Goal: Check status

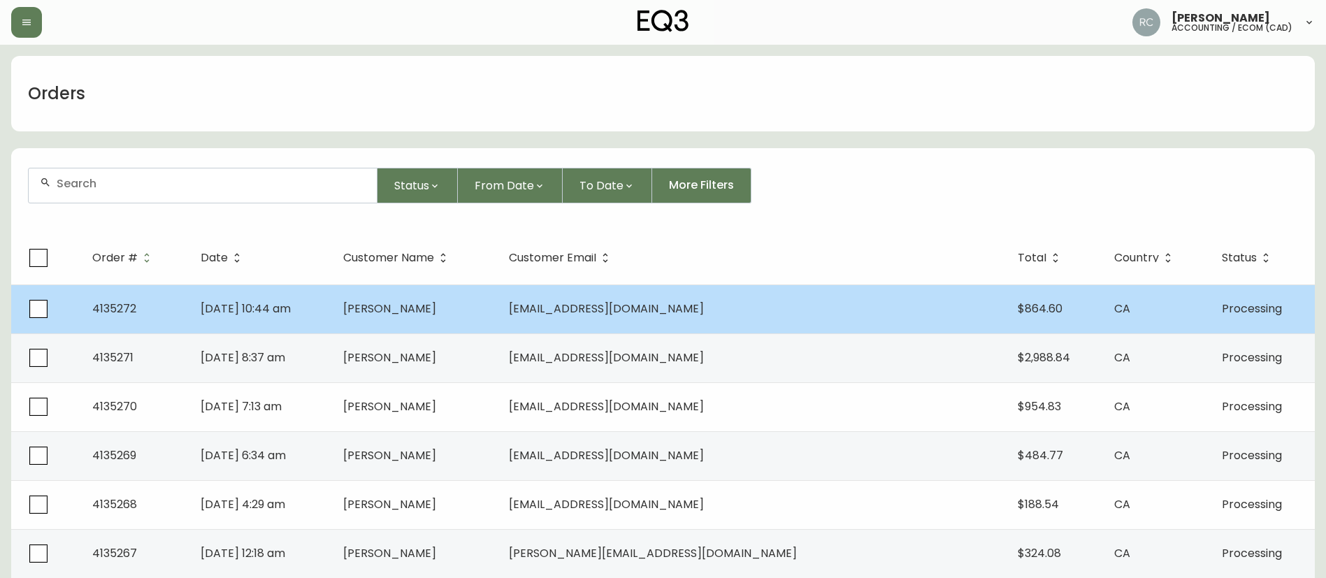
click at [331, 296] on td "[DATE] 10:44 am" at bounding box center [260, 309] width 142 height 49
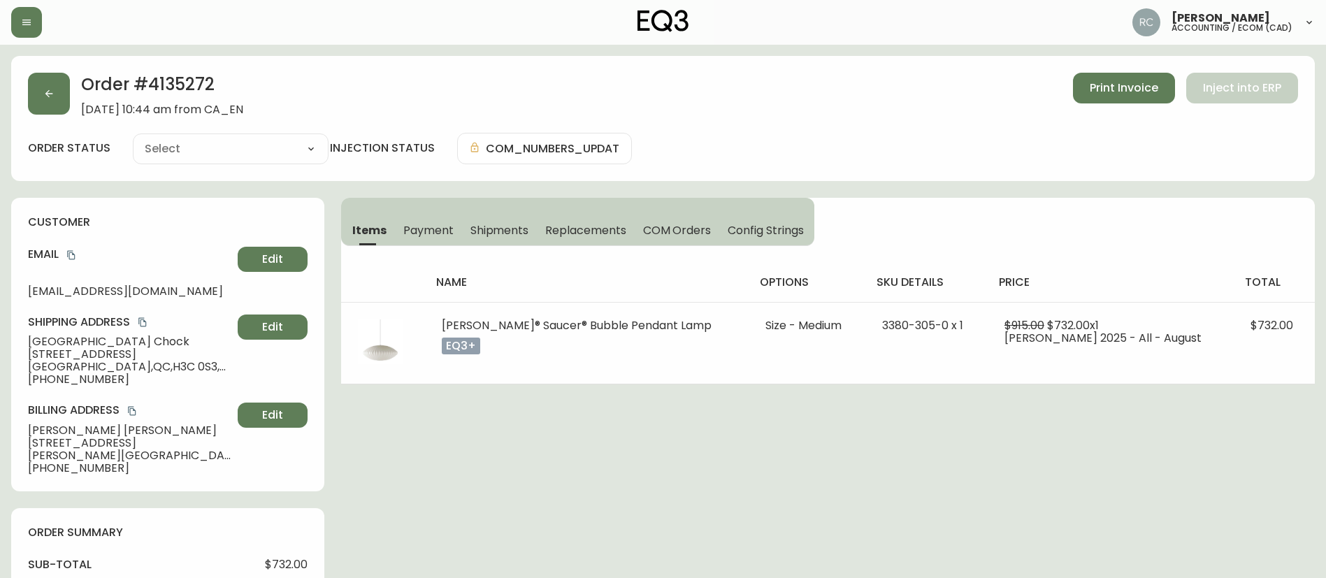
type input "Processing"
select select "PROCESSING"
drag, startPoint x: 411, startPoint y: 231, endPoint x: 496, endPoint y: 256, distance: 88.9
click at [411, 232] on span "Payment" at bounding box center [428, 230] width 50 height 15
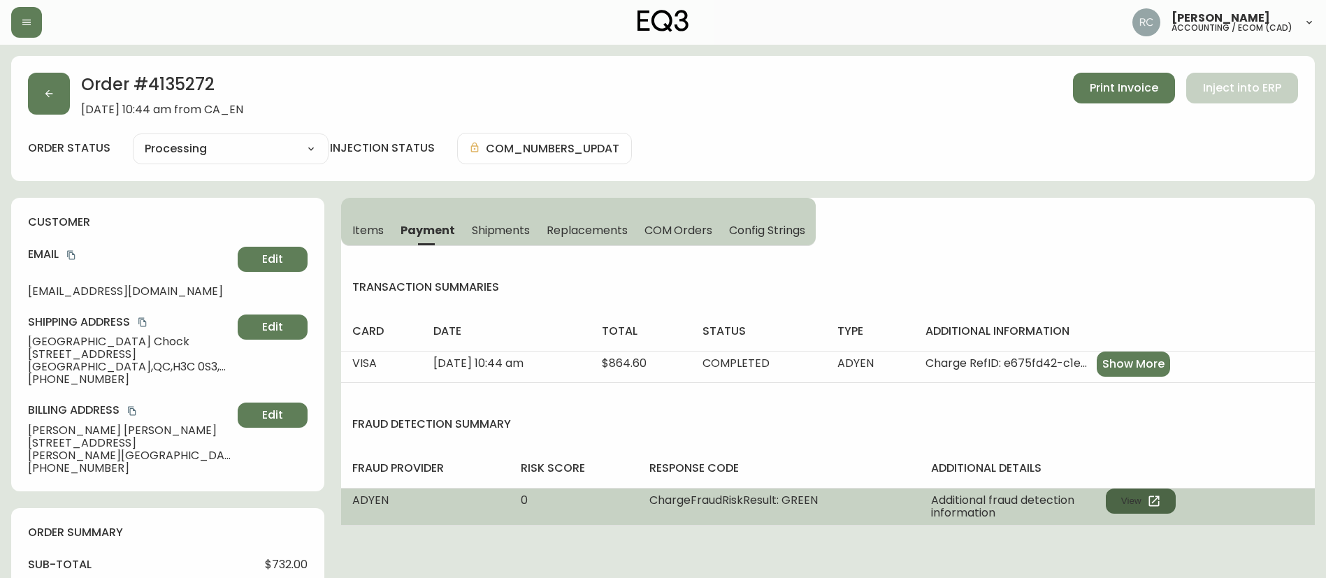
click at [1126, 497] on button "View" at bounding box center [1141, 501] width 70 height 25
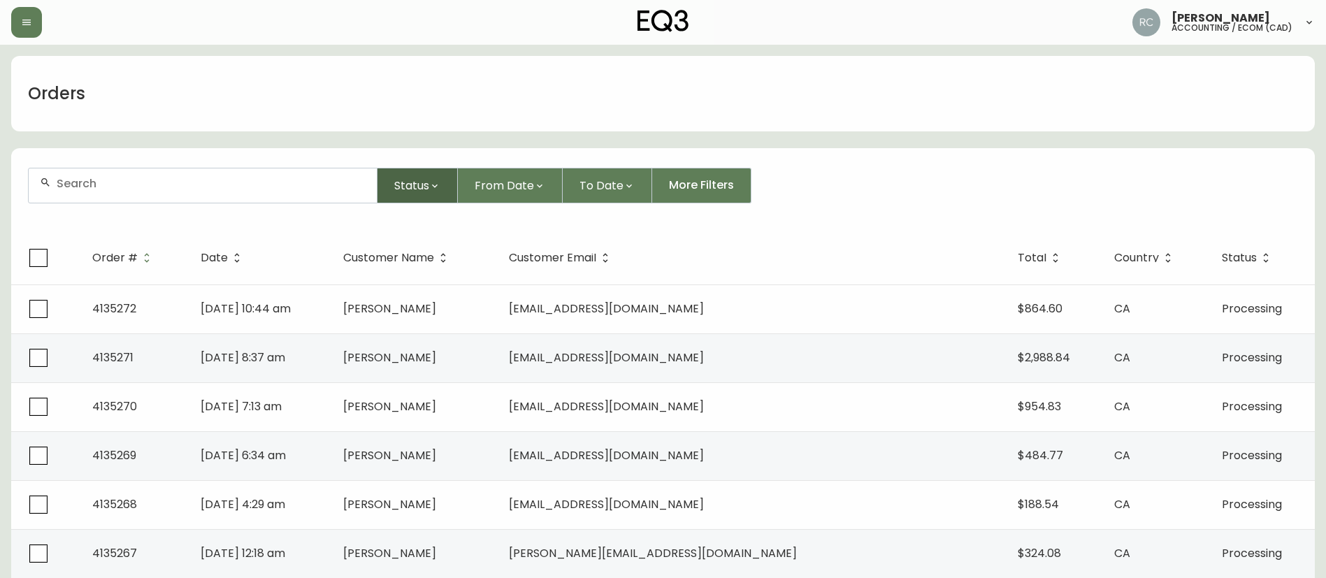
click at [413, 196] on button "Status" at bounding box center [418, 186] width 80 height 36
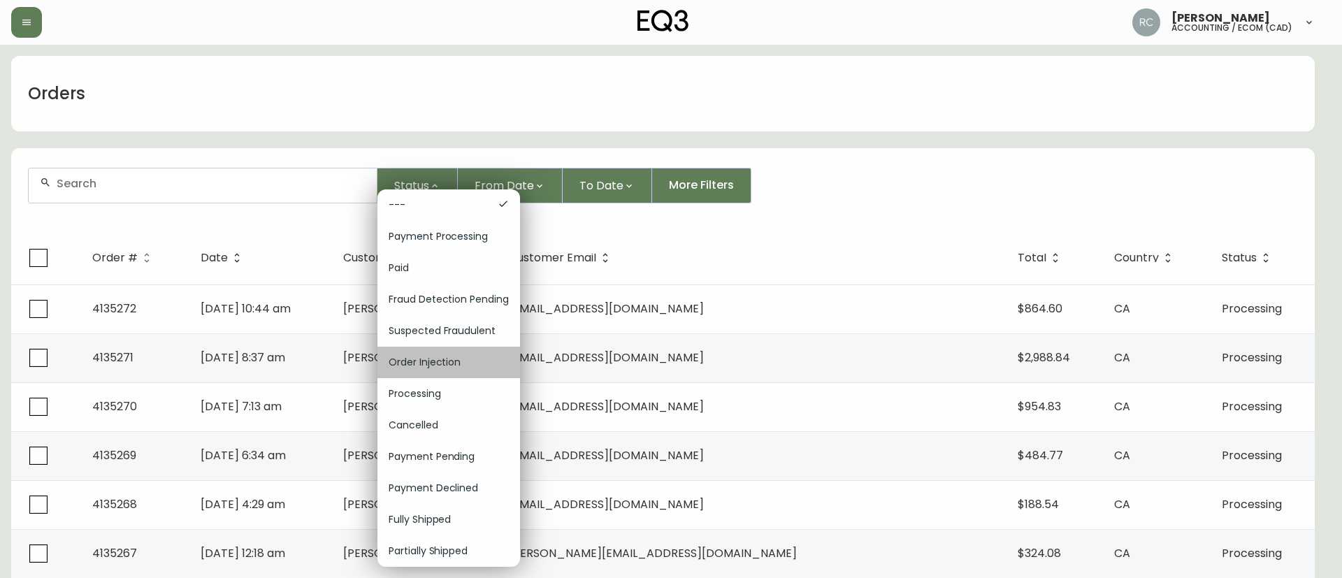
click at [447, 375] on div "Order Injection" at bounding box center [449, 362] width 143 height 31
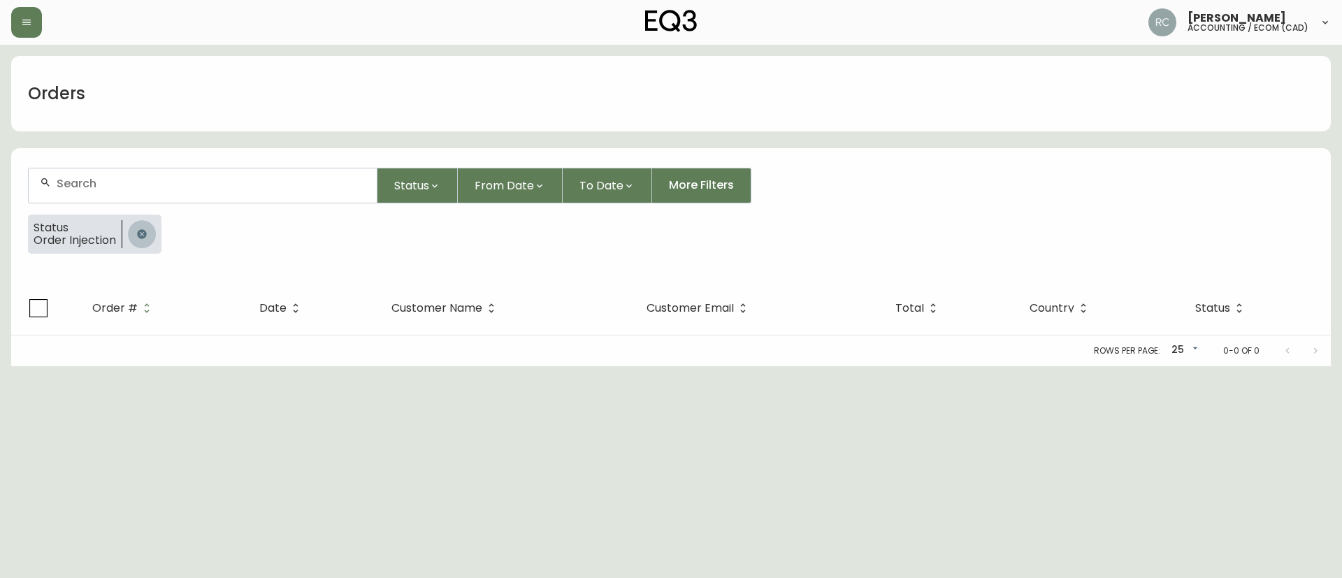
click at [142, 232] on icon "button" at bounding box center [141, 233] width 9 height 9
